Goal: Communication & Community: Answer question/provide support

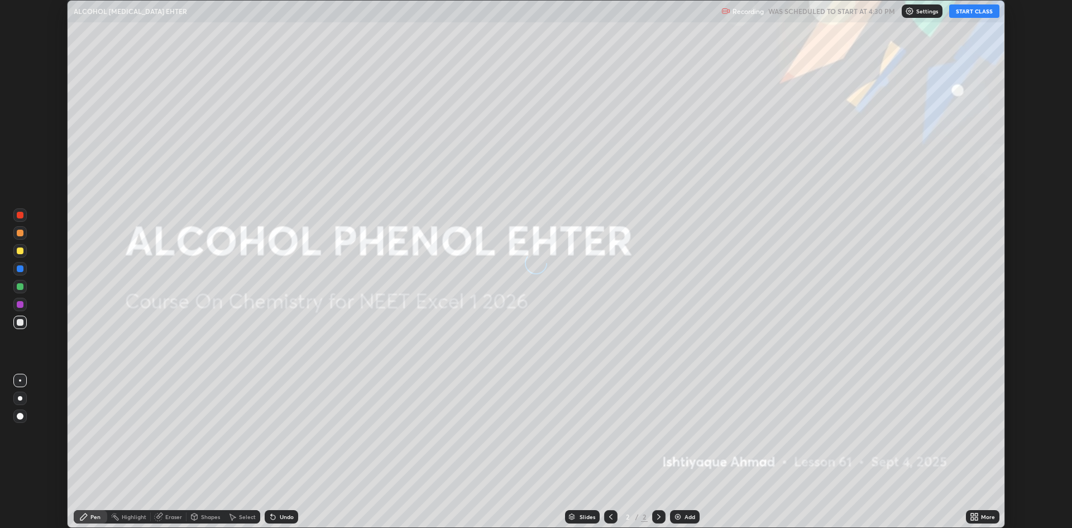
scroll to position [528, 1072]
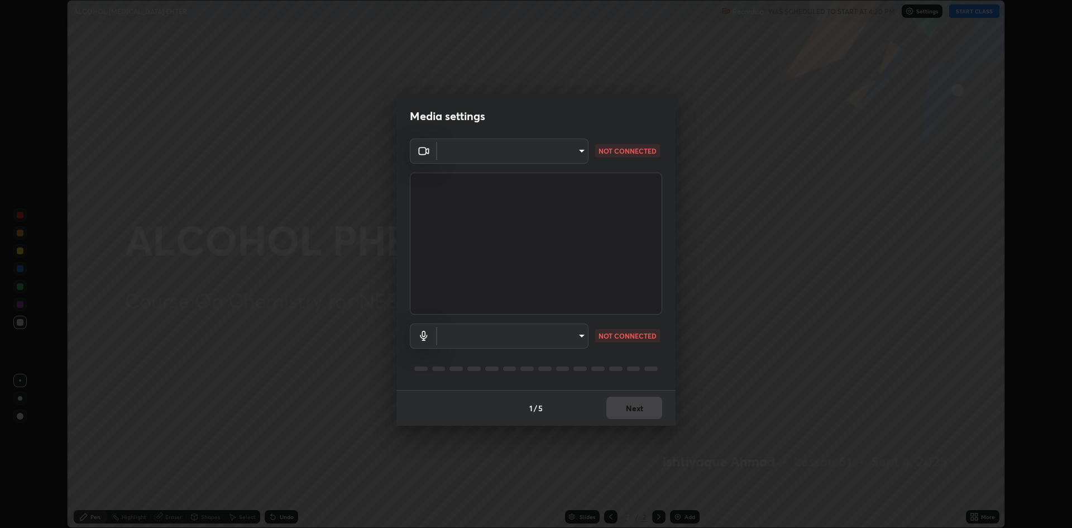
type input "19f5a41891380e342cc2e20ee29c049fd30f447990ccba3fed2dd813324d2085"
click at [581, 335] on body "Erase all ALCOHOL [MEDICAL_DATA] EHTER Recording WAS SCHEDULED TO START AT 4:30…" at bounding box center [536, 264] width 1072 height 528
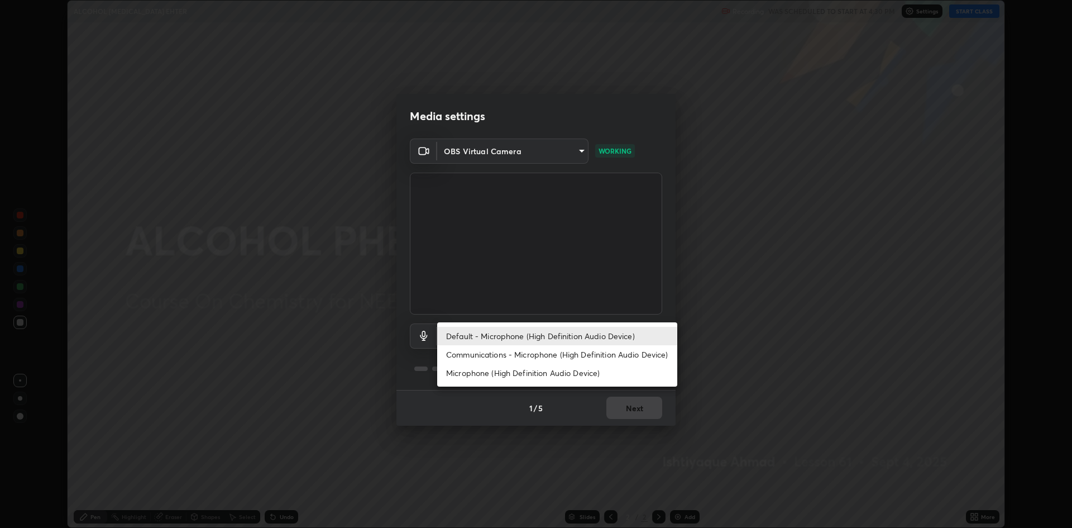
click at [572, 374] on li "Microphone (High Definition Audio Device)" at bounding box center [557, 373] width 240 height 18
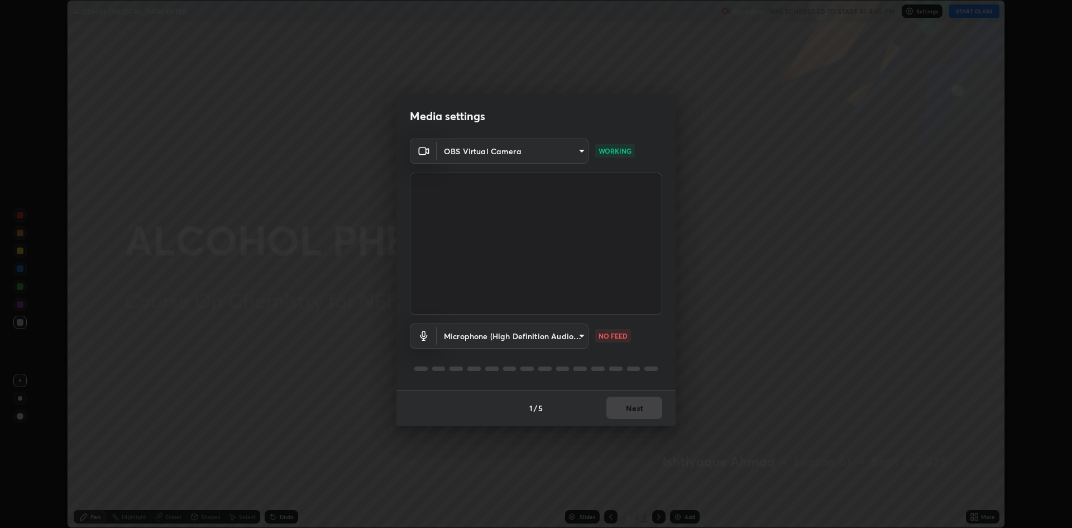
click at [582, 340] on body "Erase all ALCOHOL [MEDICAL_DATA] EHTER Recording WAS SCHEDULED TO START AT 4:30…" at bounding box center [536, 264] width 1072 height 528
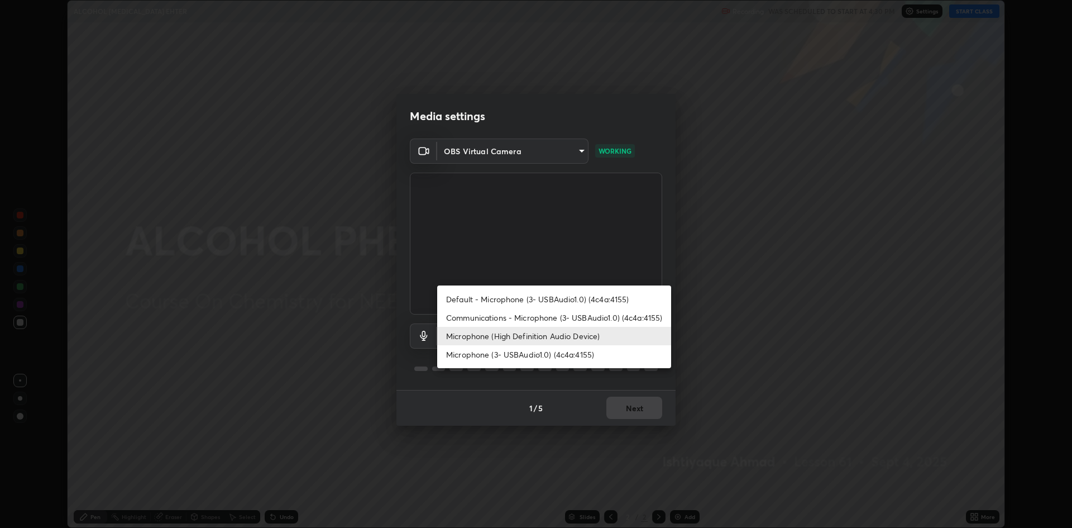
click at [565, 355] on li "Microphone (3- USBAudio1.0) (4c4a:4155)" at bounding box center [554, 354] width 234 height 18
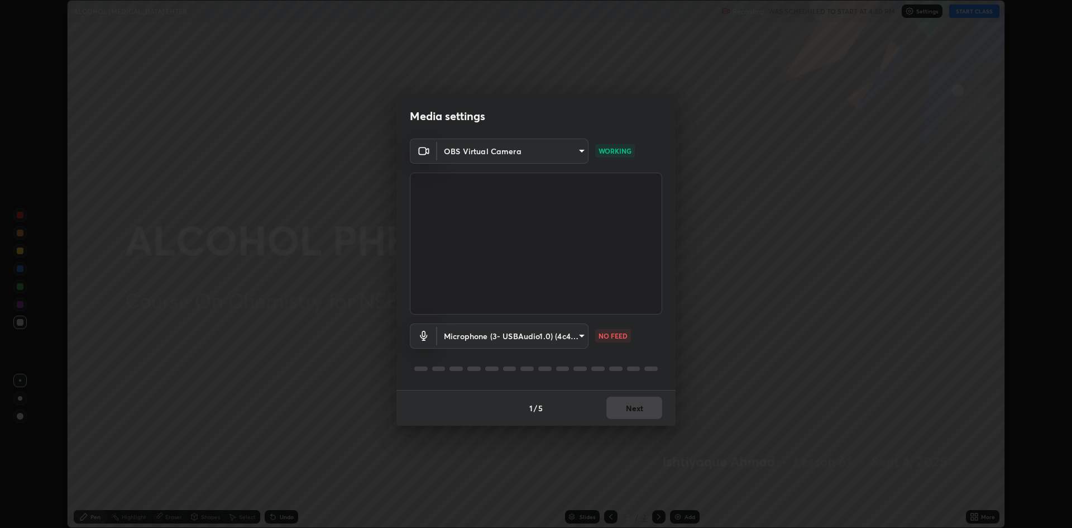
click at [578, 335] on body "Erase all ALCOHOL [MEDICAL_DATA] EHTER Recording WAS SCHEDULED TO START AT 4:30…" at bounding box center [536, 264] width 1072 height 528
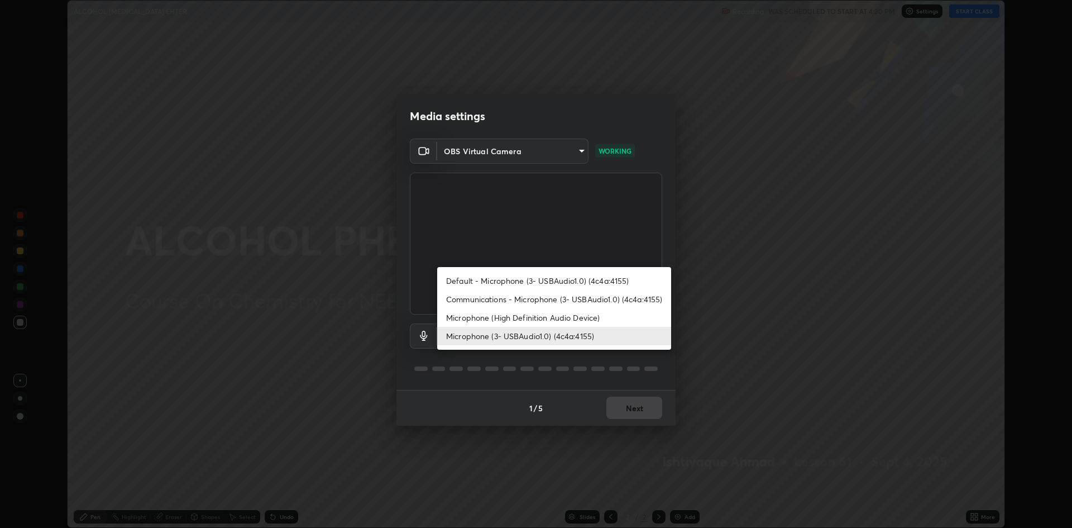
click at [547, 280] on li "Default - Microphone (3- USBAudio1.0) (4c4a:4155)" at bounding box center [554, 280] width 234 height 18
type input "default"
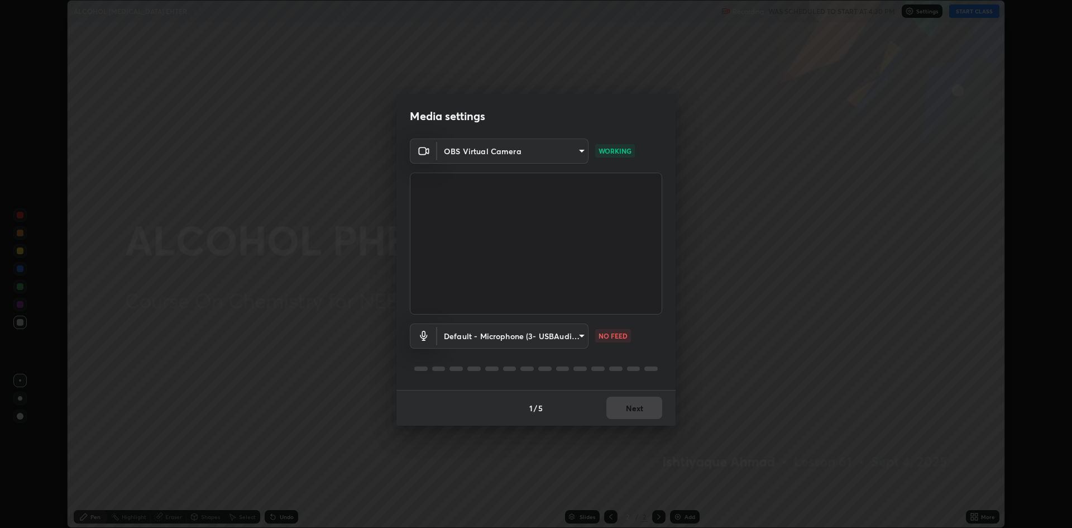
click at [553, 375] on div "Default - Microphone (3- USBAudio1.0) (4c4a:4155) default NO FEED" at bounding box center [536, 351] width 252 height 74
click at [560, 368] on div at bounding box center [562, 368] width 13 height 4
click at [566, 368] on div at bounding box center [562, 368] width 13 height 4
click at [635, 406] on button "Next" at bounding box center [634, 407] width 56 height 22
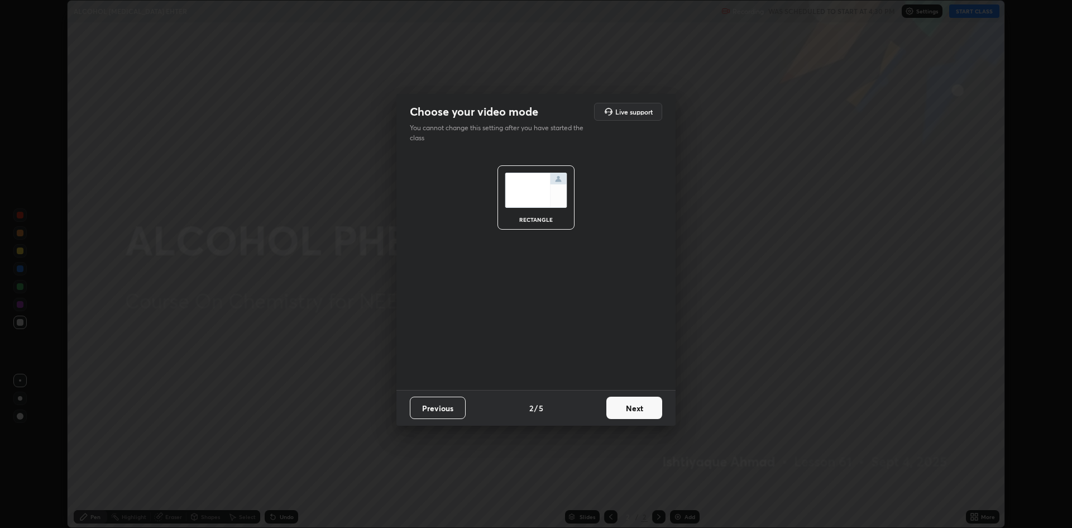
click at [640, 408] on button "Next" at bounding box center [634, 407] width 56 height 22
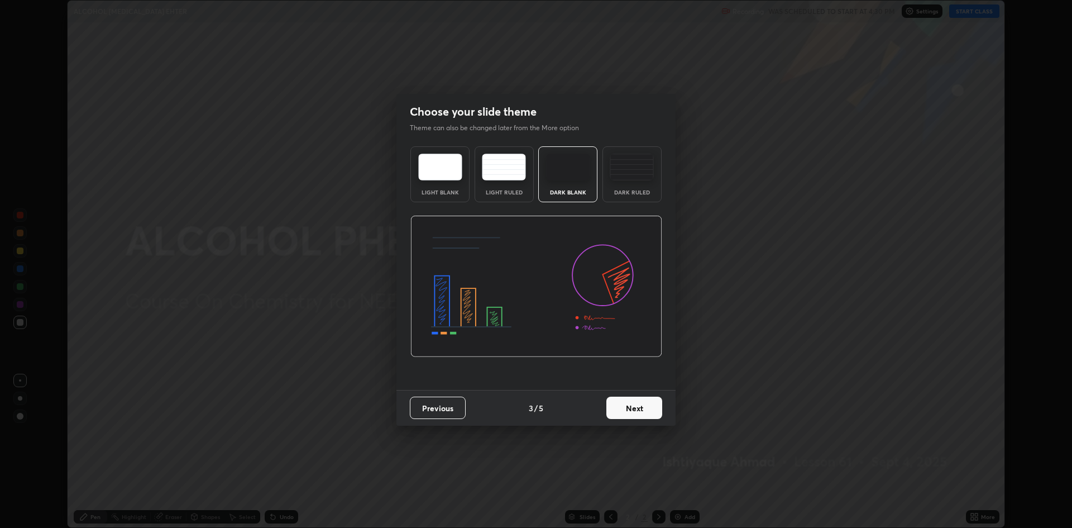
click at [637, 407] on button "Next" at bounding box center [634, 407] width 56 height 22
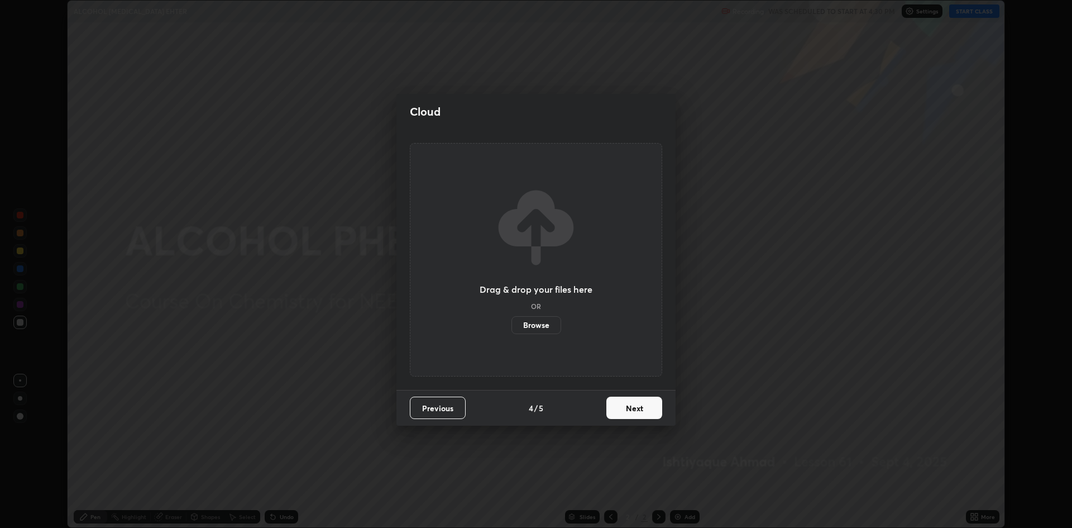
click at [638, 414] on button "Next" at bounding box center [634, 407] width 56 height 22
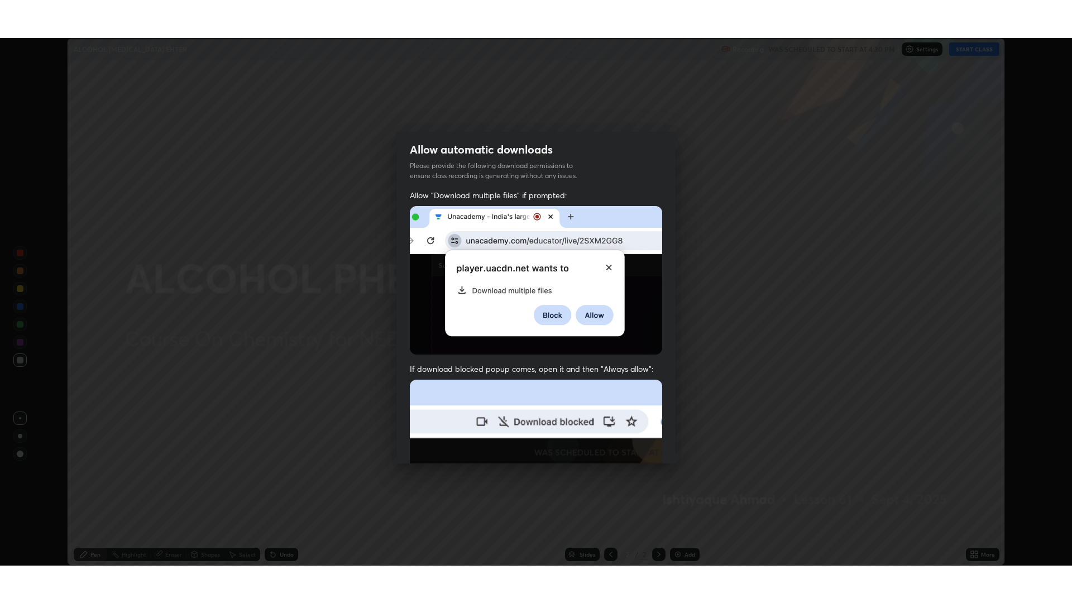
scroll to position [227, 0]
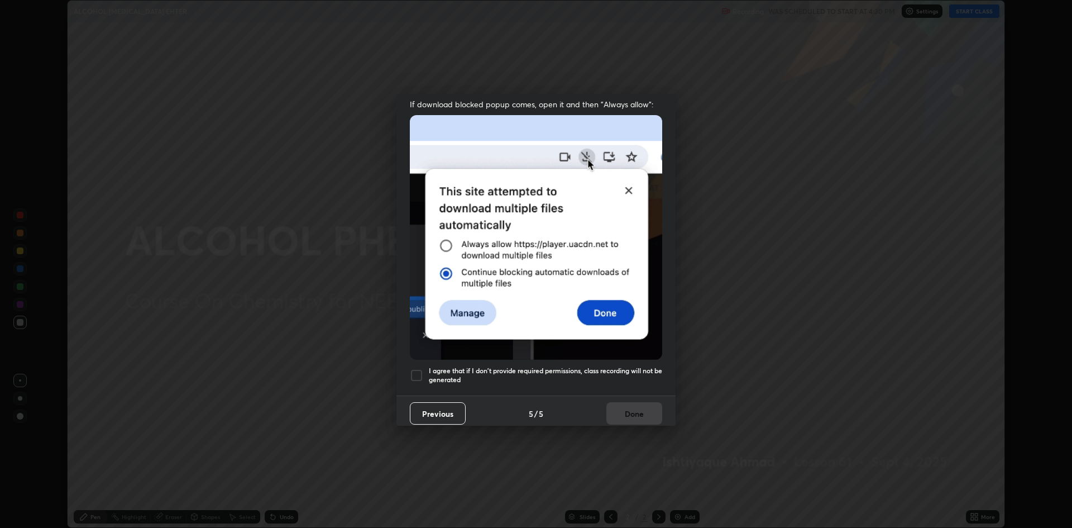
click at [414, 373] on div at bounding box center [416, 375] width 13 height 13
click at [632, 412] on button "Done" at bounding box center [634, 413] width 56 height 22
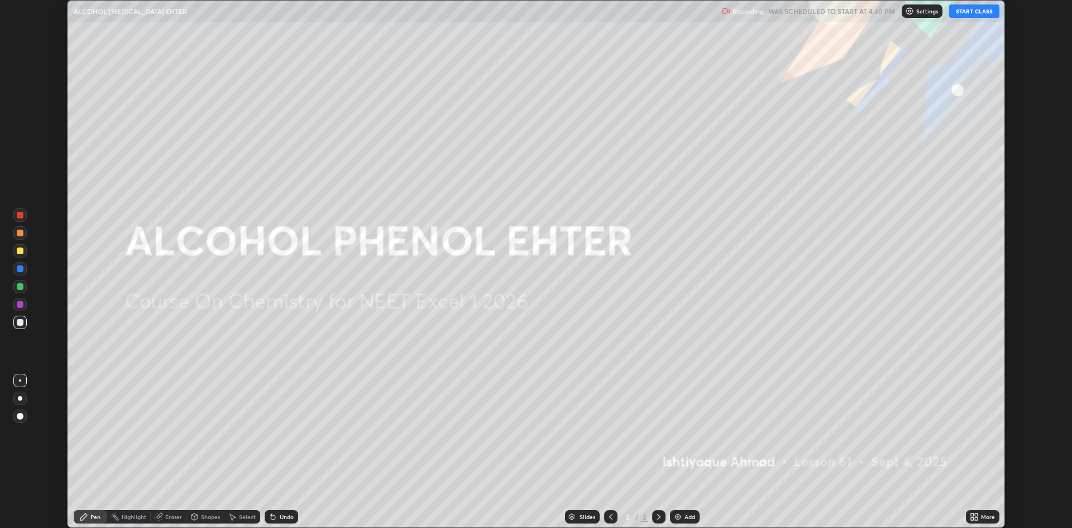
click at [685, 514] on div "Add" at bounding box center [690, 517] width 11 height 6
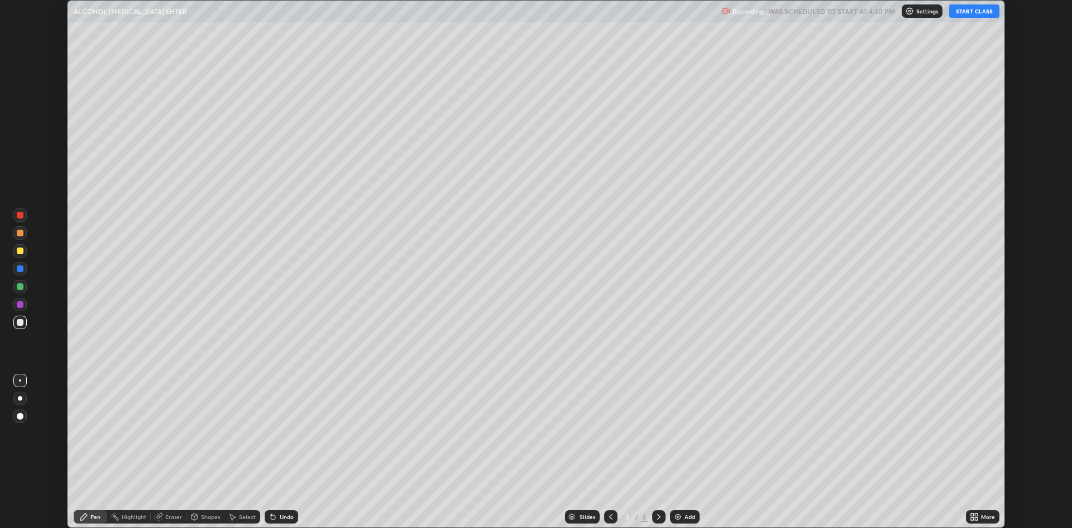
click at [970, 15] on button "START CLASS" at bounding box center [974, 10] width 50 height 13
click at [974, 515] on icon at bounding box center [974, 516] width 9 height 9
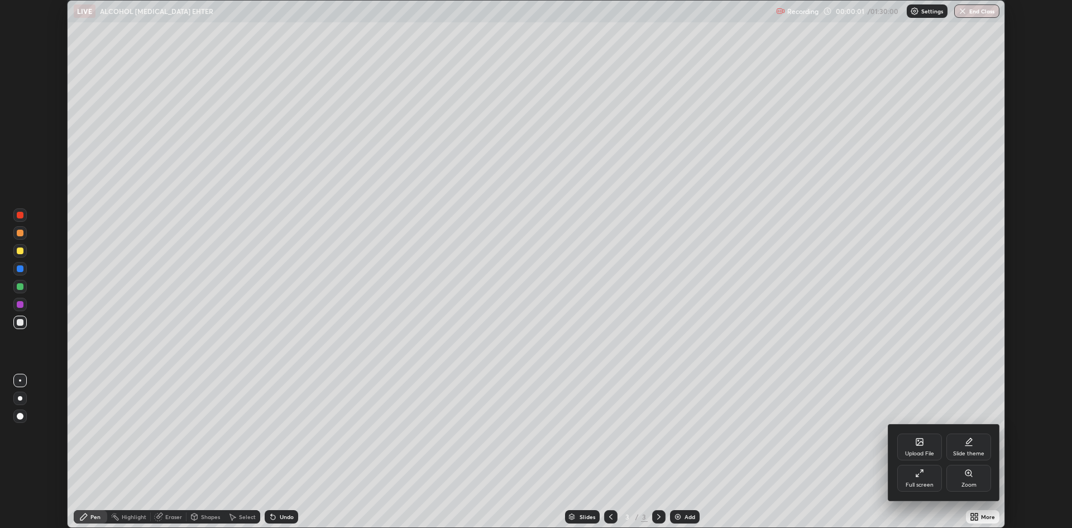
click at [921, 471] on icon at bounding box center [921, 471] width 3 height 3
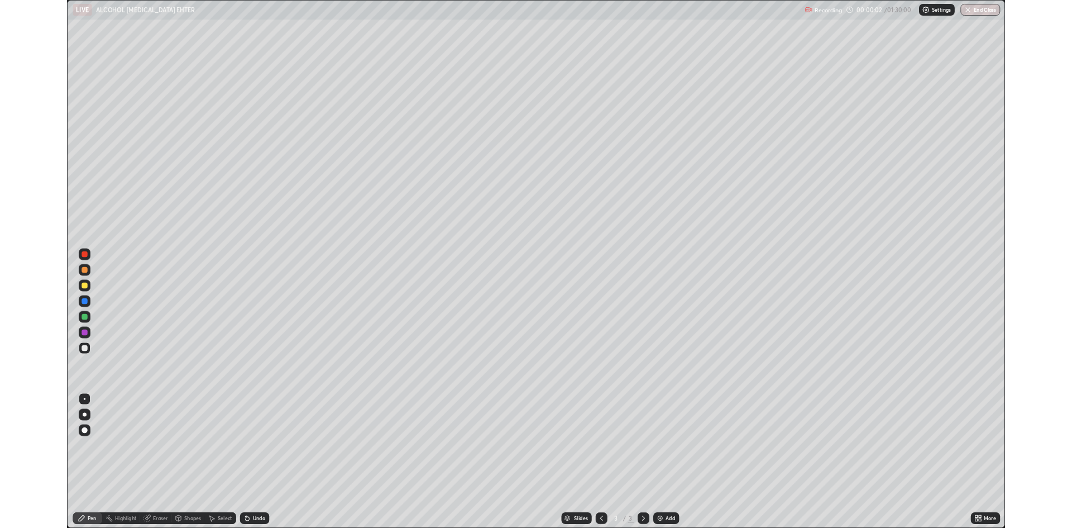
scroll to position [603, 1072]
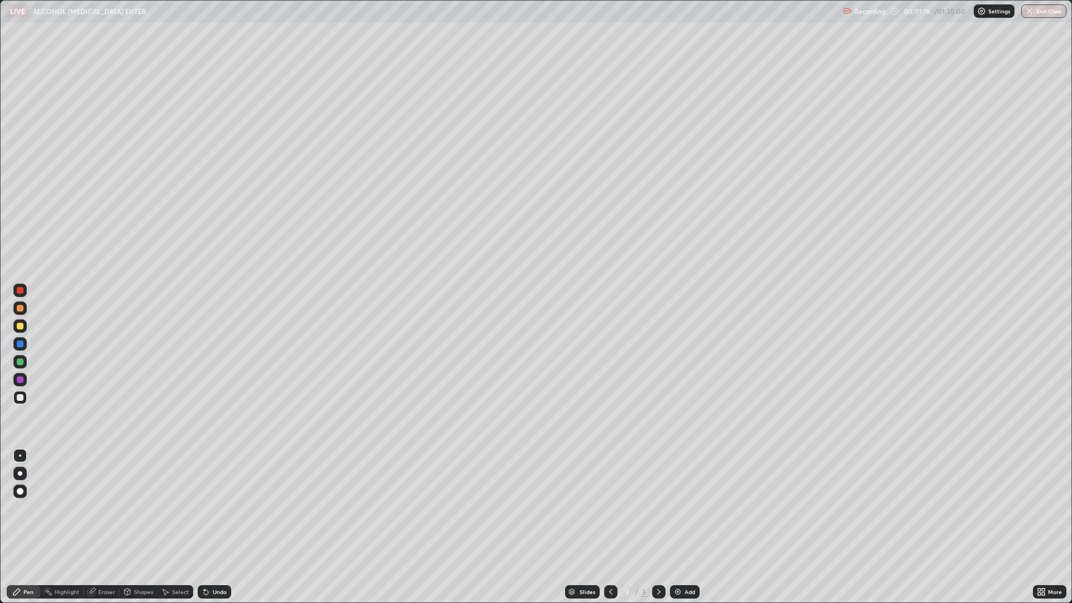
click at [20, 329] on div at bounding box center [20, 326] width 7 height 7
click at [19, 360] on div at bounding box center [20, 362] width 7 height 7
click at [101, 527] on div "Eraser" at bounding box center [106, 592] width 17 height 6
click at [20, 527] on icon at bounding box center [21, 535] width 6 height 6
click at [34, 527] on div "Pen" at bounding box center [24, 591] width 34 height 13
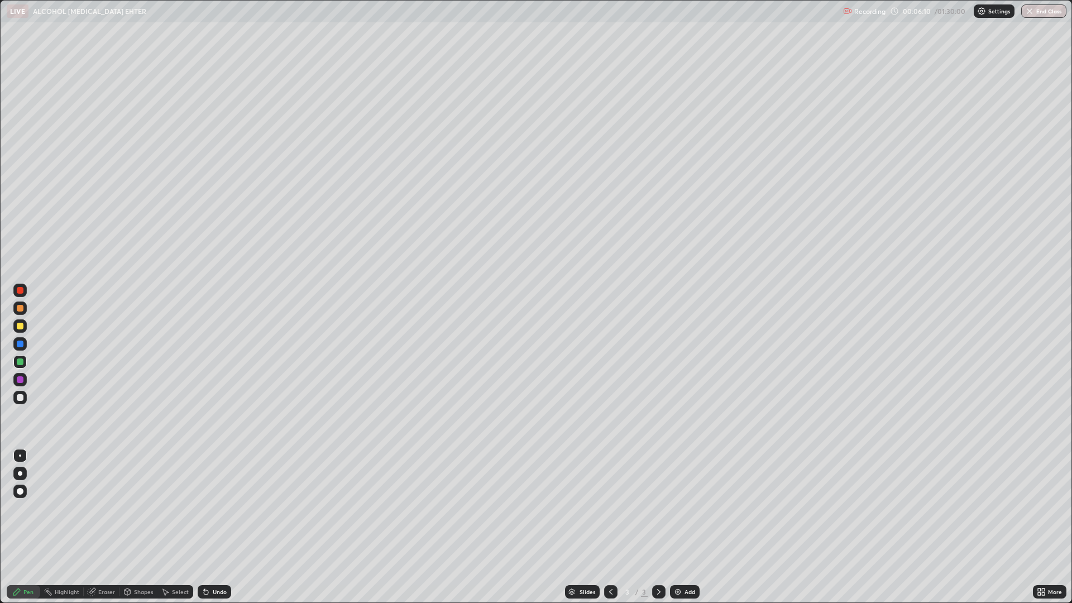
click at [20, 328] on div at bounding box center [20, 326] width 7 height 7
click at [1033, 15] on img "button" at bounding box center [1029, 11] width 9 height 9
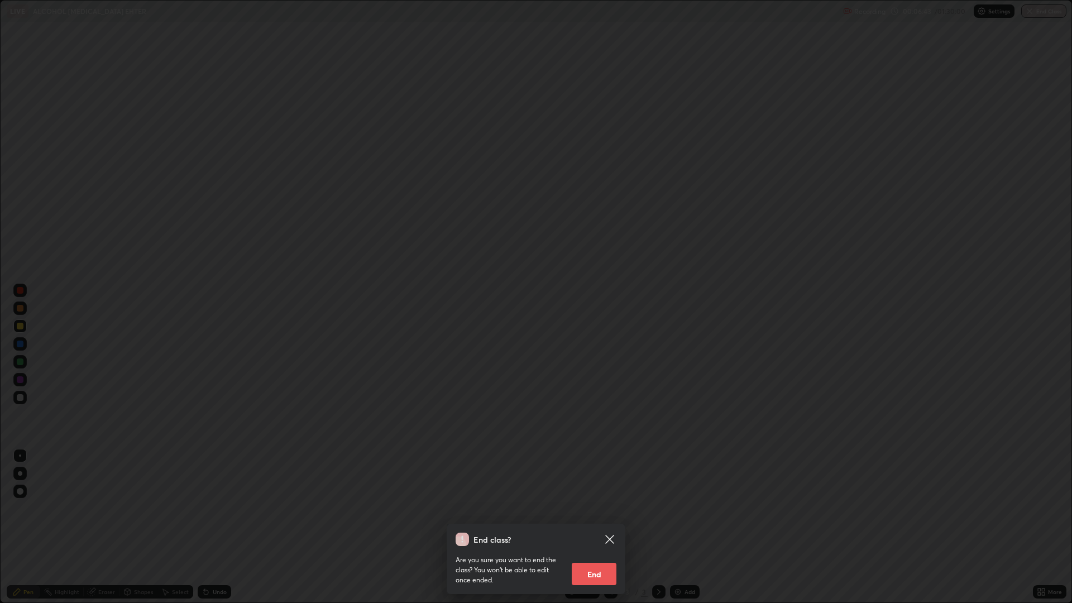
click at [606, 527] on button "End" at bounding box center [594, 574] width 45 height 22
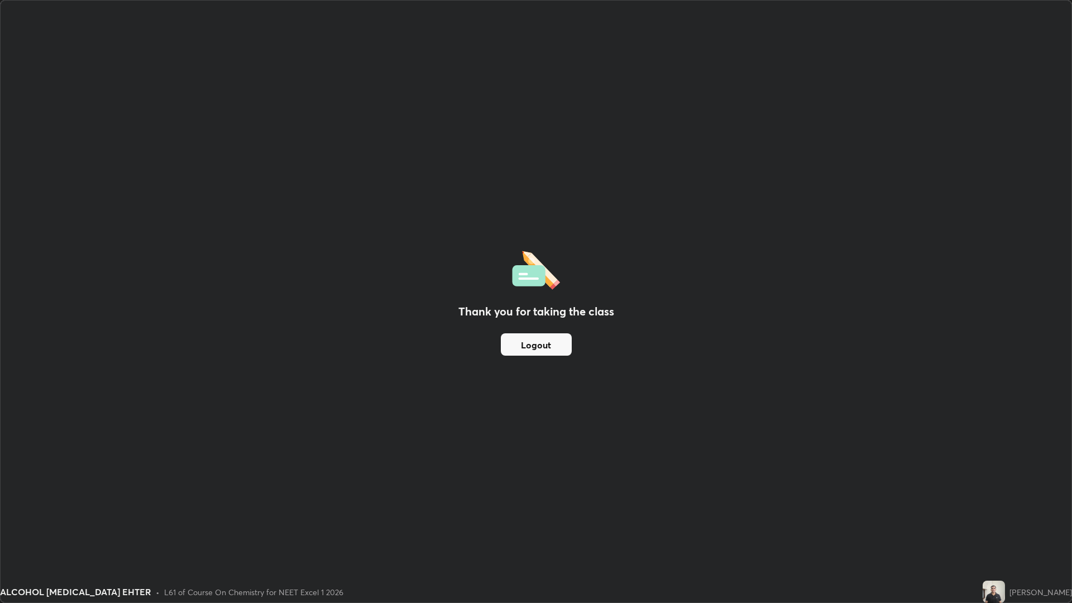
click at [549, 343] on button "Logout" at bounding box center [536, 344] width 71 height 22
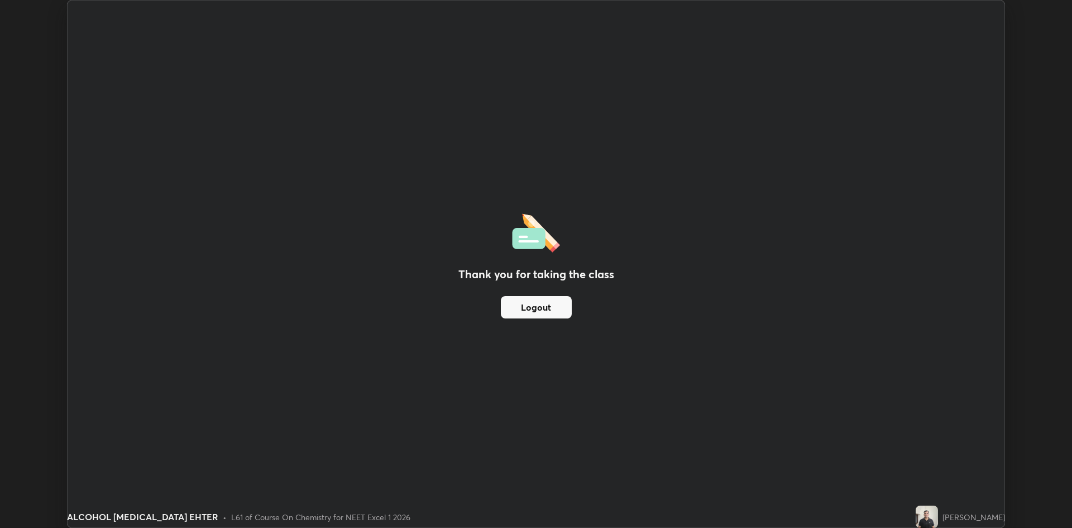
scroll to position [55315, 54771]
